Goal: Task Accomplishment & Management: Manage account settings

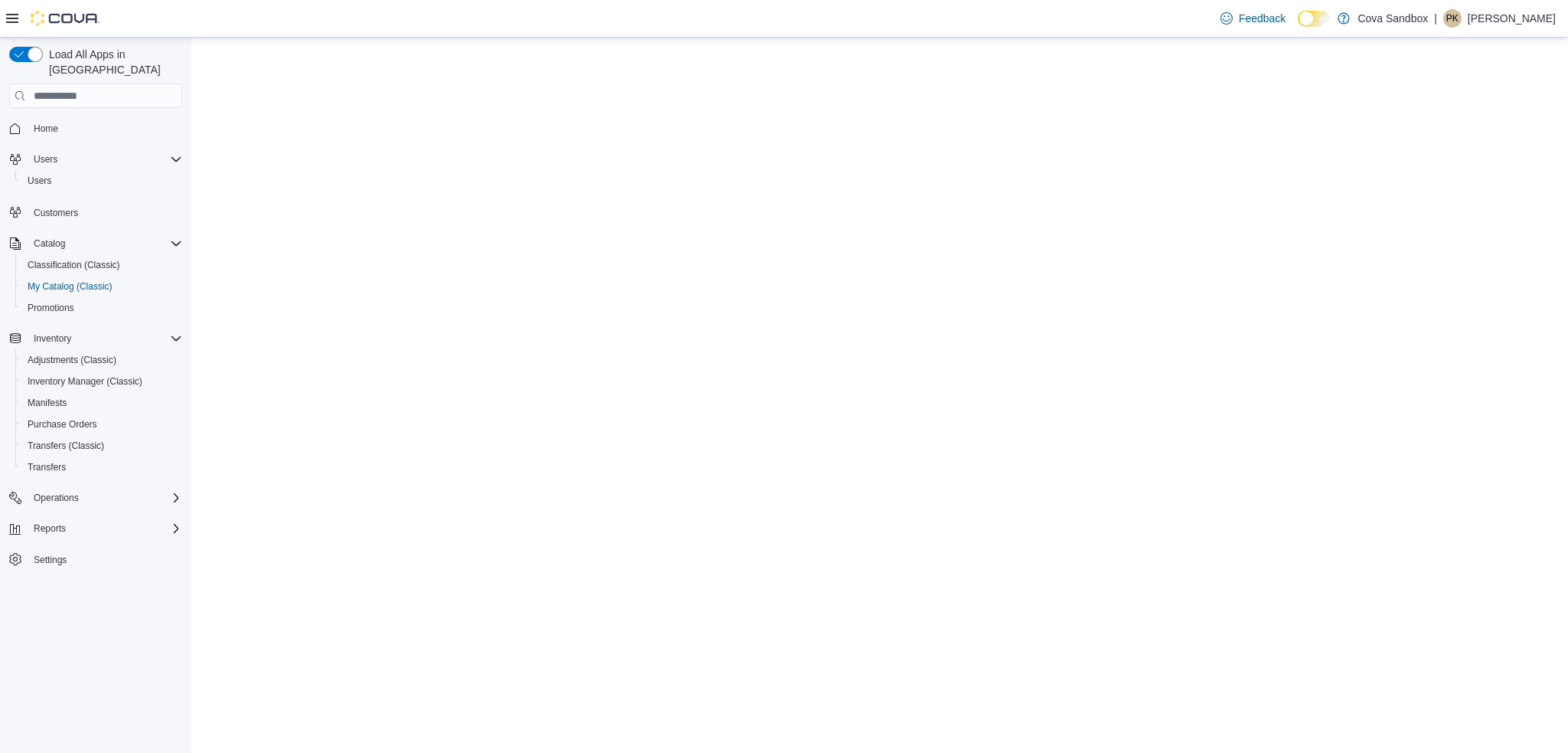
select select "**********"
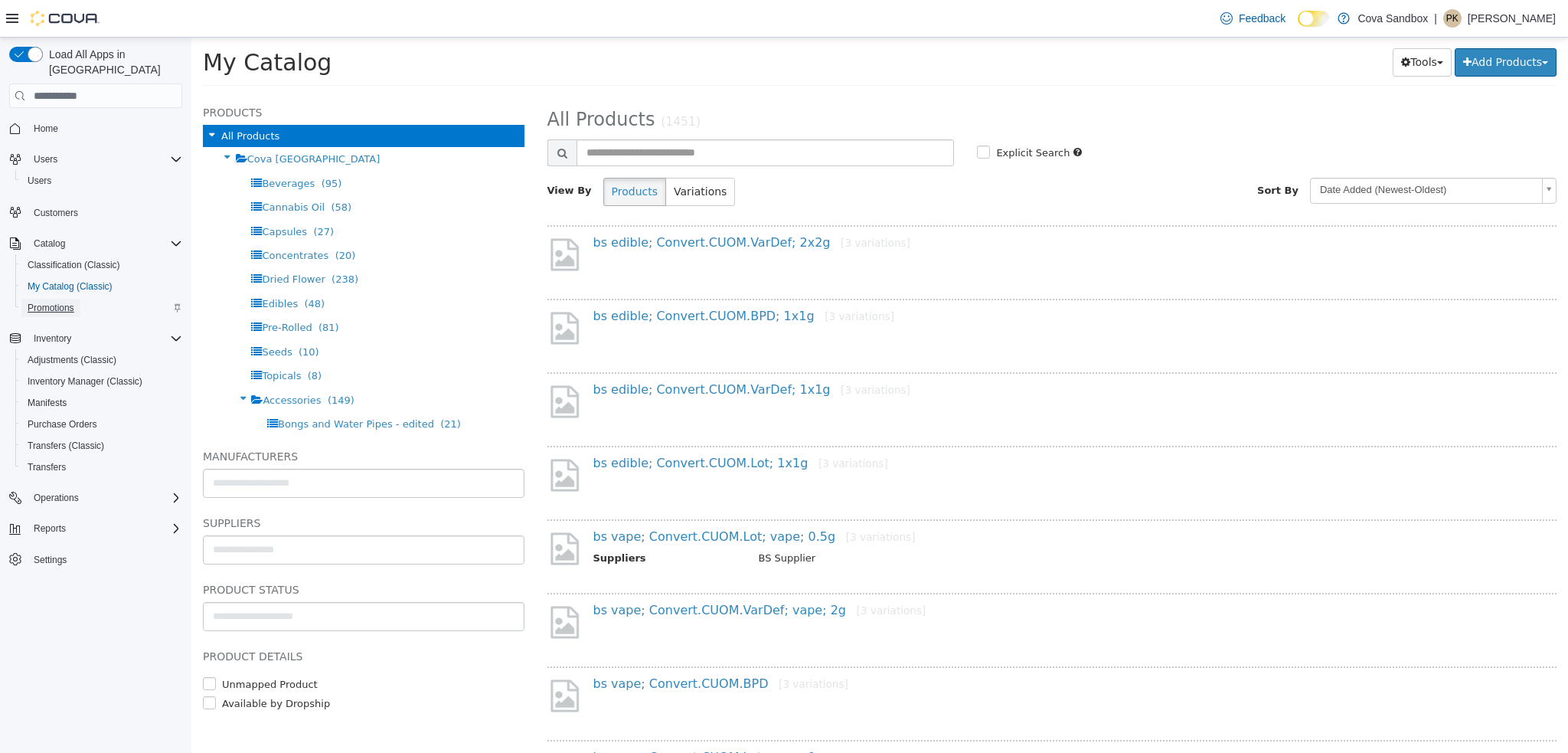
click at [61, 302] on span "Promotions" at bounding box center [51, 308] width 47 height 12
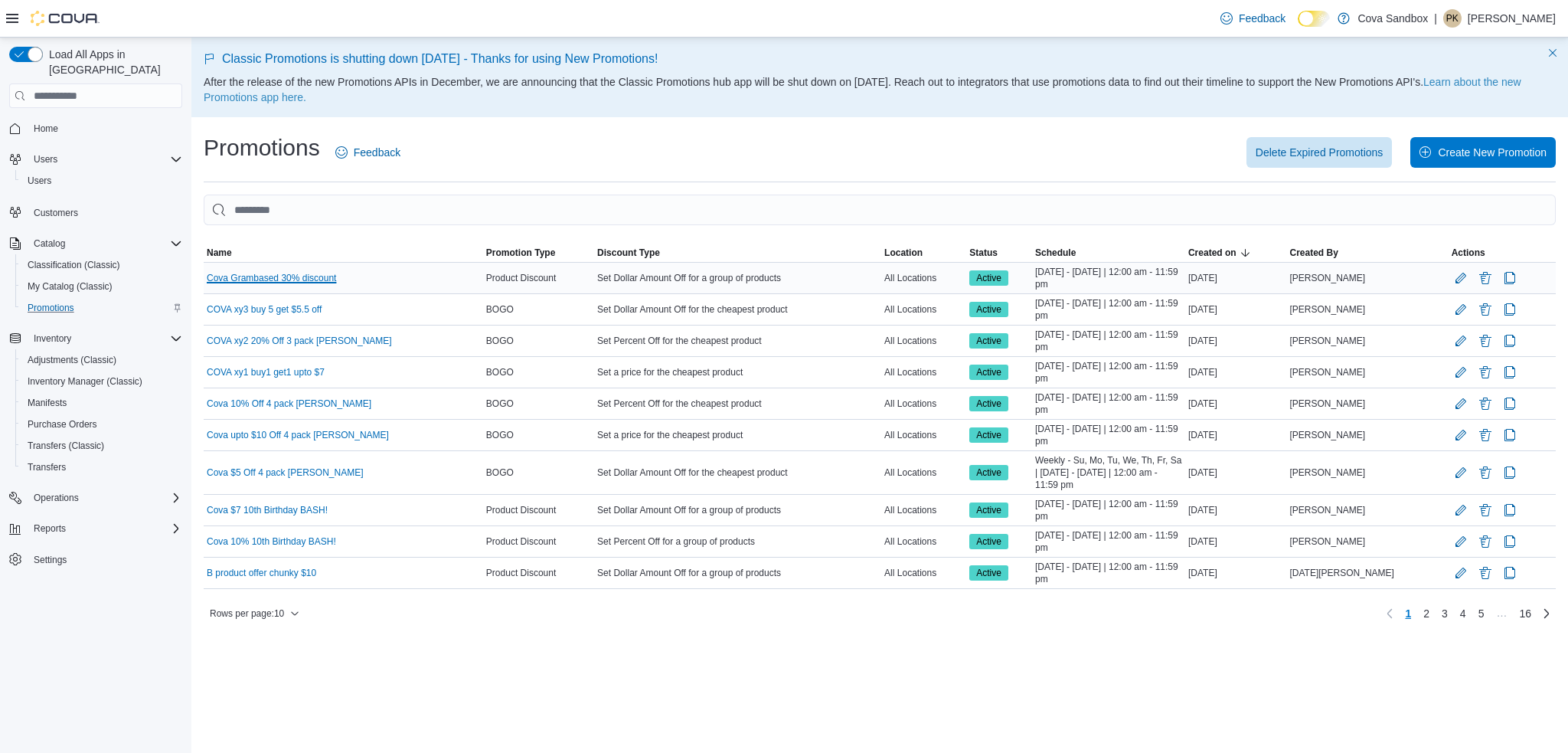
click at [301, 275] on link "Cova Grambased 30% discount" at bounding box center [271, 277] width 130 height 12
